Goal: Information Seeking & Learning: Learn about a topic

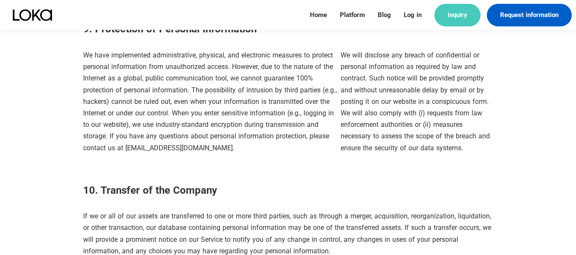
scroll to position [1499, 0]
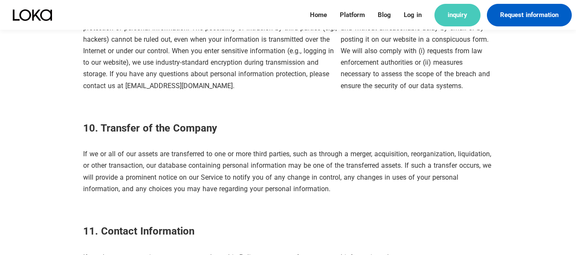
scroll to position [1329, 0]
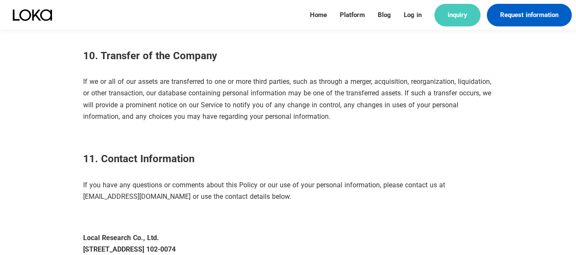
scroll to position [1371, 0]
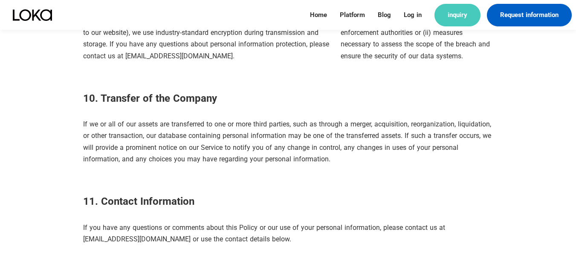
click at [39, 16] on img at bounding box center [32, 15] width 39 height 12
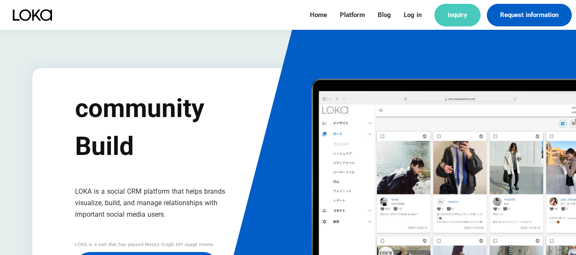
scroll to position [128, 0]
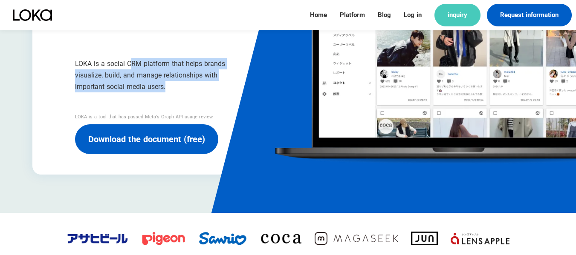
drag, startPoint x: 180, startPoint y: 96, endPoint x: 130, endPoint y: 58, distance: 62.8
click at [130, 58] on div "community Build LOKA is a social CRM platform that helps brands visualize, buil…" at bounding box center [160, 58] width 171 height 194
click at [183, 87] on font "LOKA is a social CRM platform that helps brands visualize, build, and manage re…" at bounding box center [160, 75] width 171 height 35
drag, startPoint x: 152, startPoint y: 87, endPoint x: 80, endPoint y: 50, distance: 81.2
click at [80, 50] on div "community Build LOKA is a social CRM platform that helps brands visualize, buil…" at bounding box center [160, 58] width 171 height 194
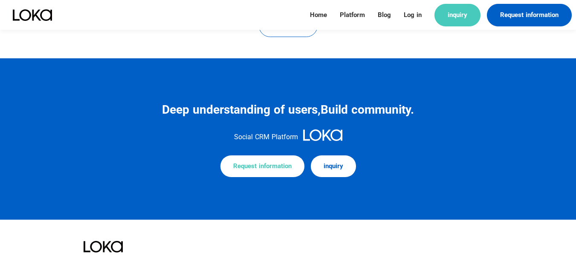
scroll to position [3866, 0]
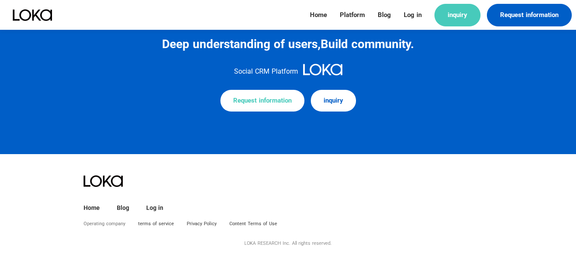
click at [119, 226] on font "Operating company" at bounding box center [105, 224] width 42 height 6
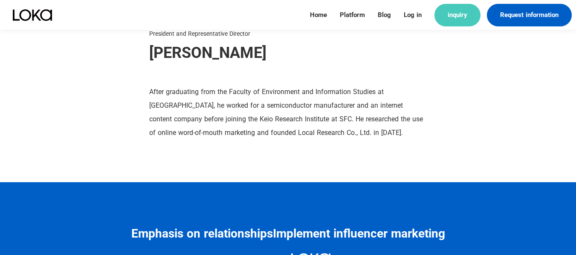
scroll to position [1066, 0]
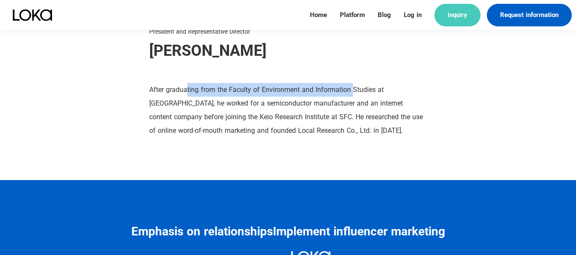
drag, startPoint x: 203, startPoint y: 96, endPoint x: 391, endPoint y: 103, distance: 188.6
click at [374, 103] on font "After graduating from the Faculty of Environment and Information Studies at [GE…" at bounding box center [287, 110] width 277 height 55
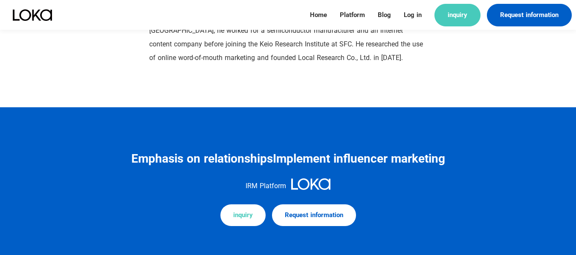
scroll to position [1263, 0]
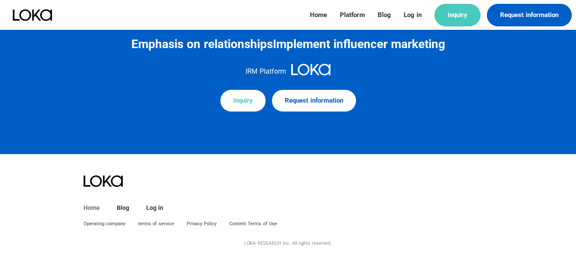
click at [92, 208] on font "Home" at bounding box center [92, 208] width 16 height 7
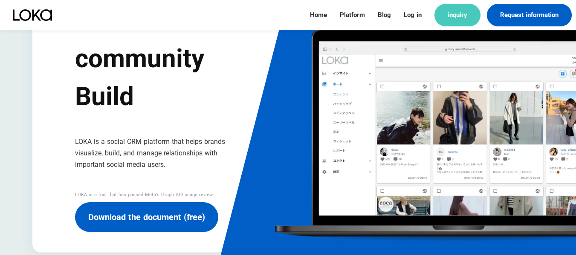
scroll to position [128, 0]
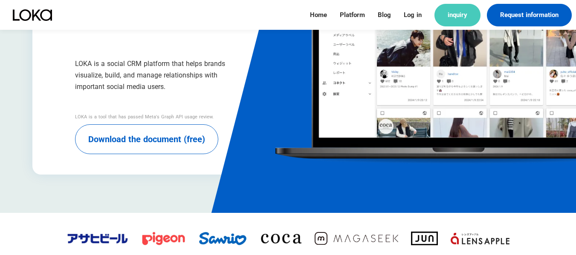
click at [172, 151] on link "Download the document (free)" at bounding box center [146, 140] width 143 height 30
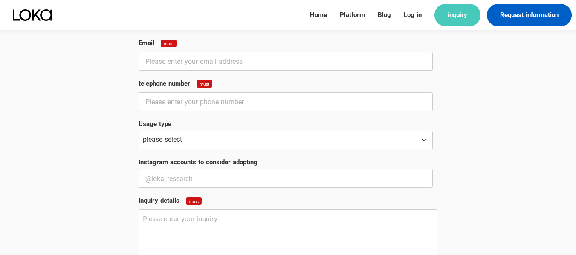
scroll to position [853, 0]
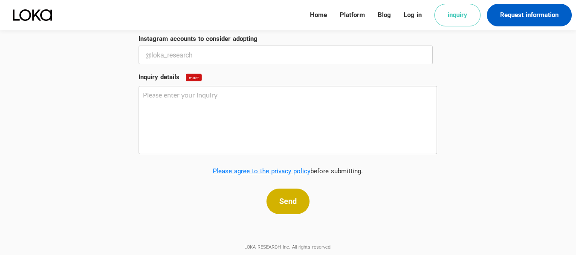
click at [447, 21] on link "inquiry" at bounding box center [458, 15] width 46 height 23
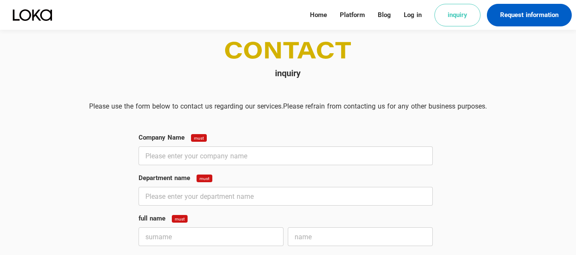
scroll to position [512, 0]
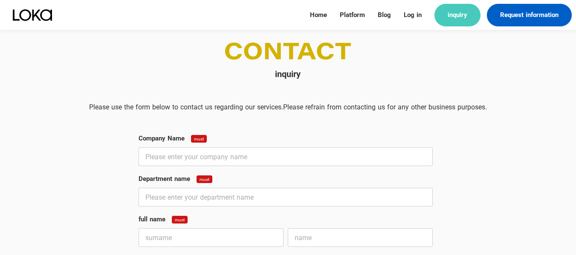
click at [43, 14] on img at bounding box center [32, 15] width 39 height 12
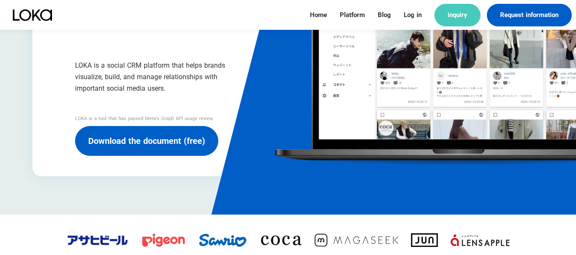
scroll to position [128, 0]
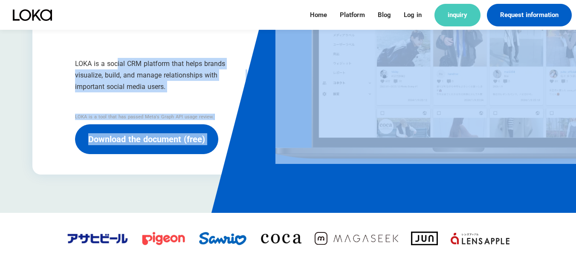
drag, startPoint x: 118, startPoint y: 59, endPoint x: 229, endPoint y: 67, distance: 112.0
click at [229, 67] on div "community Build LOKA is a social CRM platform that helps brands visualize, buil…" at bounding box center [288, 57] width 512 height 235
click at [171, 78] on font "LOKA is a social CRM platform that helps brands visualize, build, and manage re…" at bounding box center [150, 75] width 150 height 31
click at [171, 89] on font "LOKA is a social CRM platform that helps brands visualize, build, and manage re…" at bounding box center [160, 75] width 171 height 35
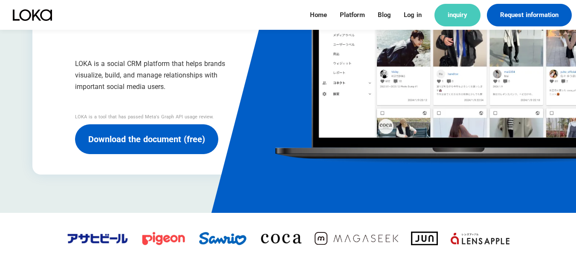
drag, startPoint x: 171, startPoint y: 89, endPoint x: 78, endPoint y: 59, distance: 97.6
click at [78, 59] on font "LOKA is a social CRM platform that helps brands visualize, build, and manage re…" at bounding box center [160, 75] width 171 height 35
